Goal: Transaction & Acquisition: Download file/media

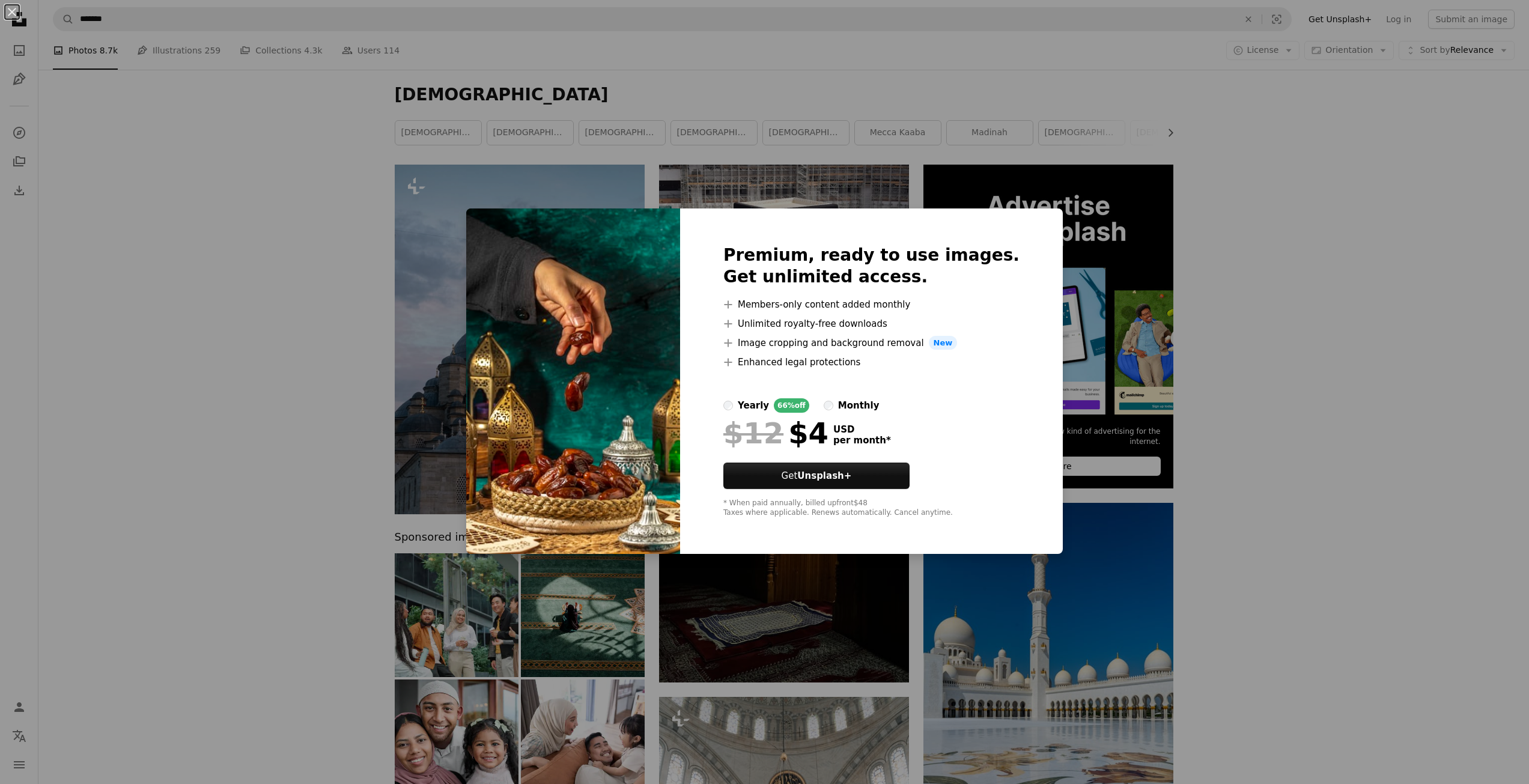
scroll to position [1441, 0]
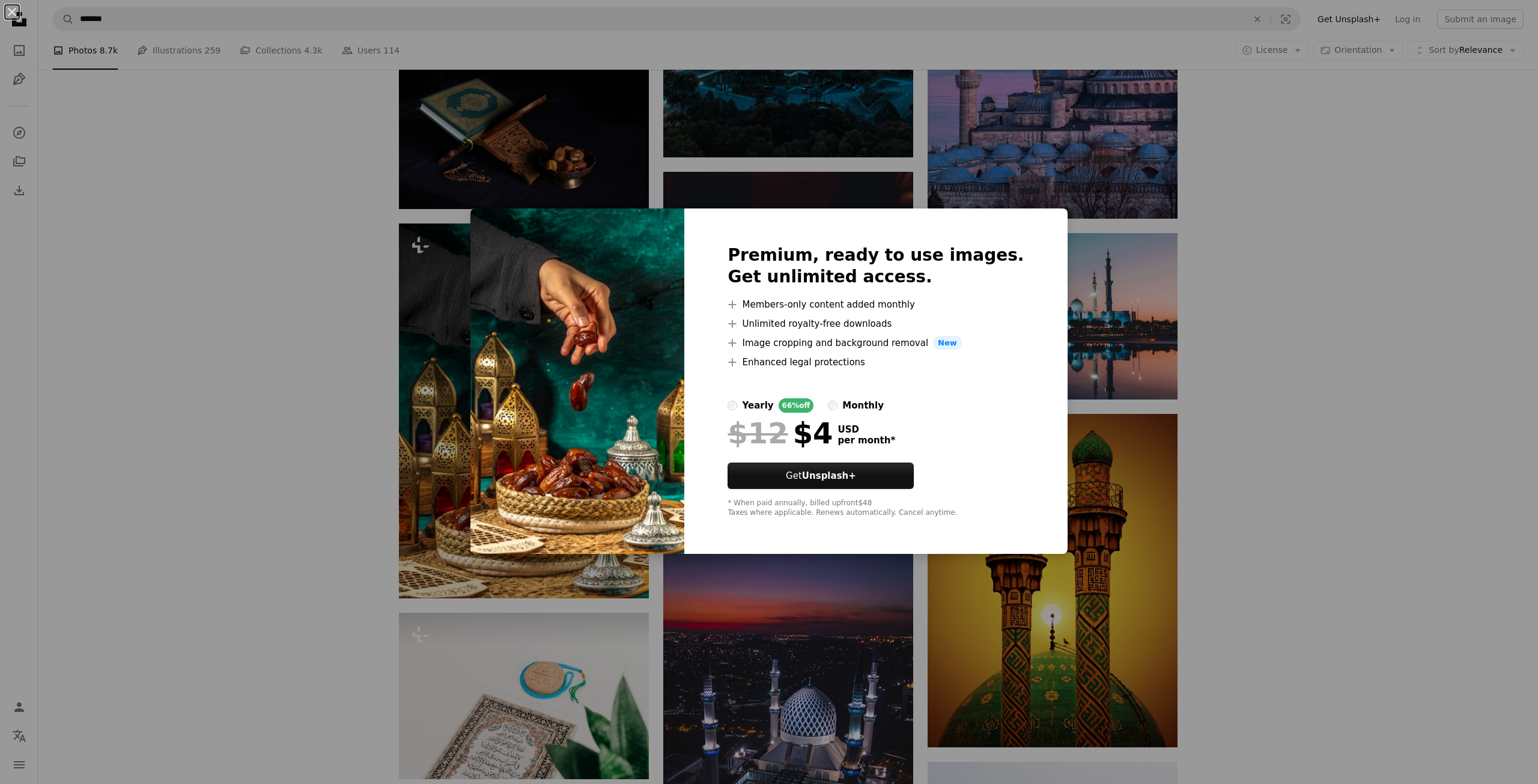
click at [491, 336] on div "An X shape Premium, ready to use images. Get unlimited access. A plus sign Memb…" at bounding box center [769, 392] width 1538 height 784
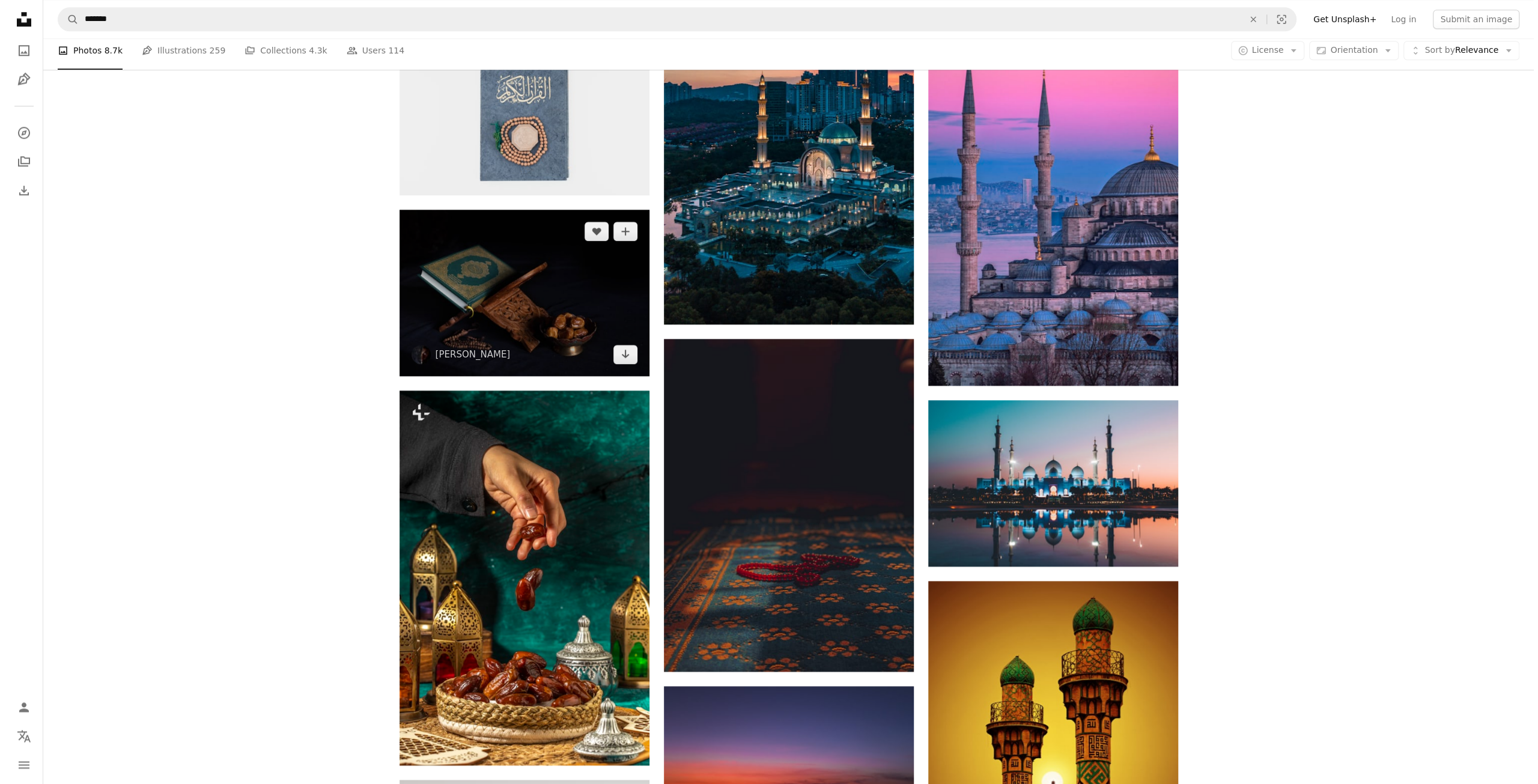
scroll to position [1261, 0]
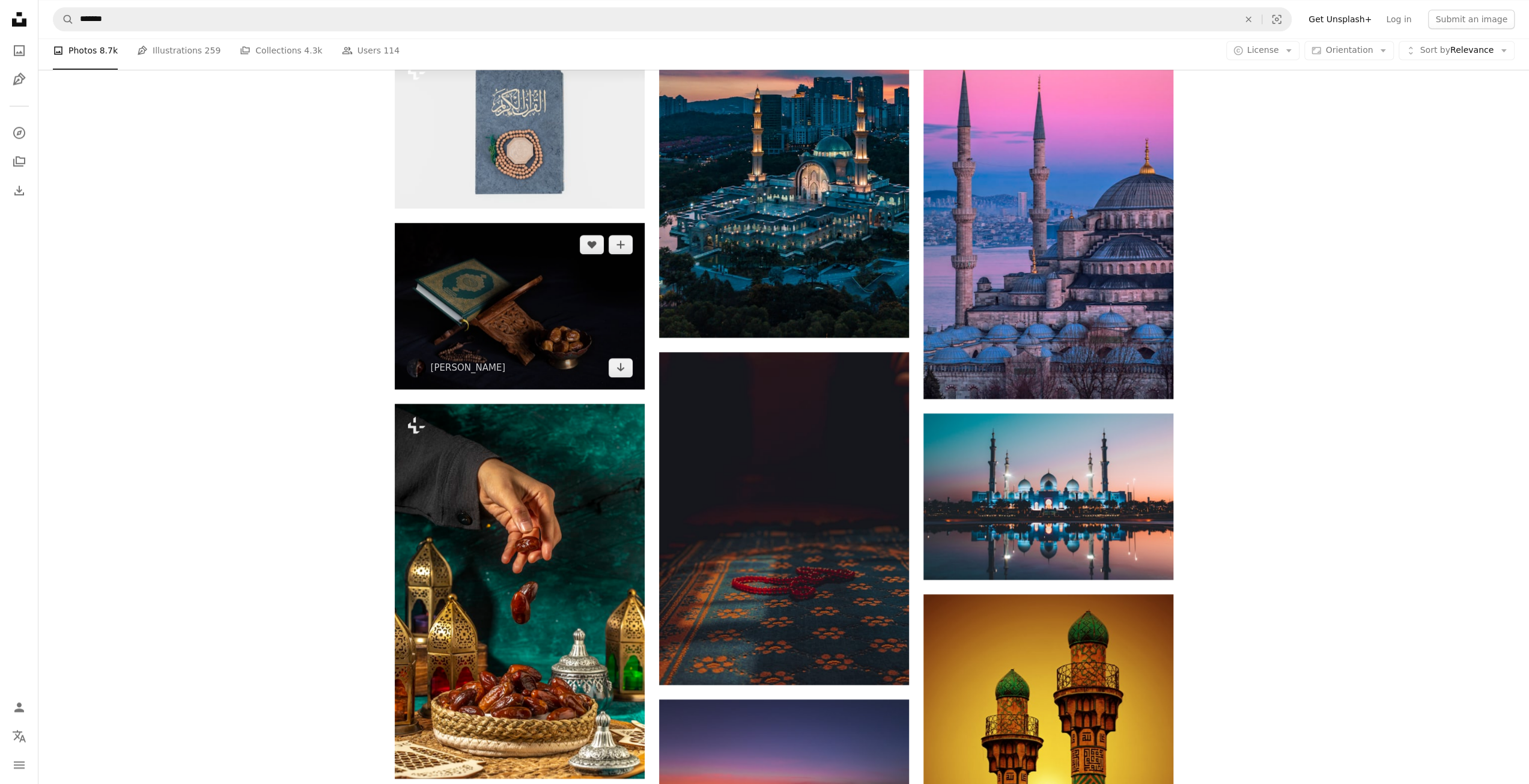
click at [518, 319] on img at bounding box center [520, 306] width 250 height 167
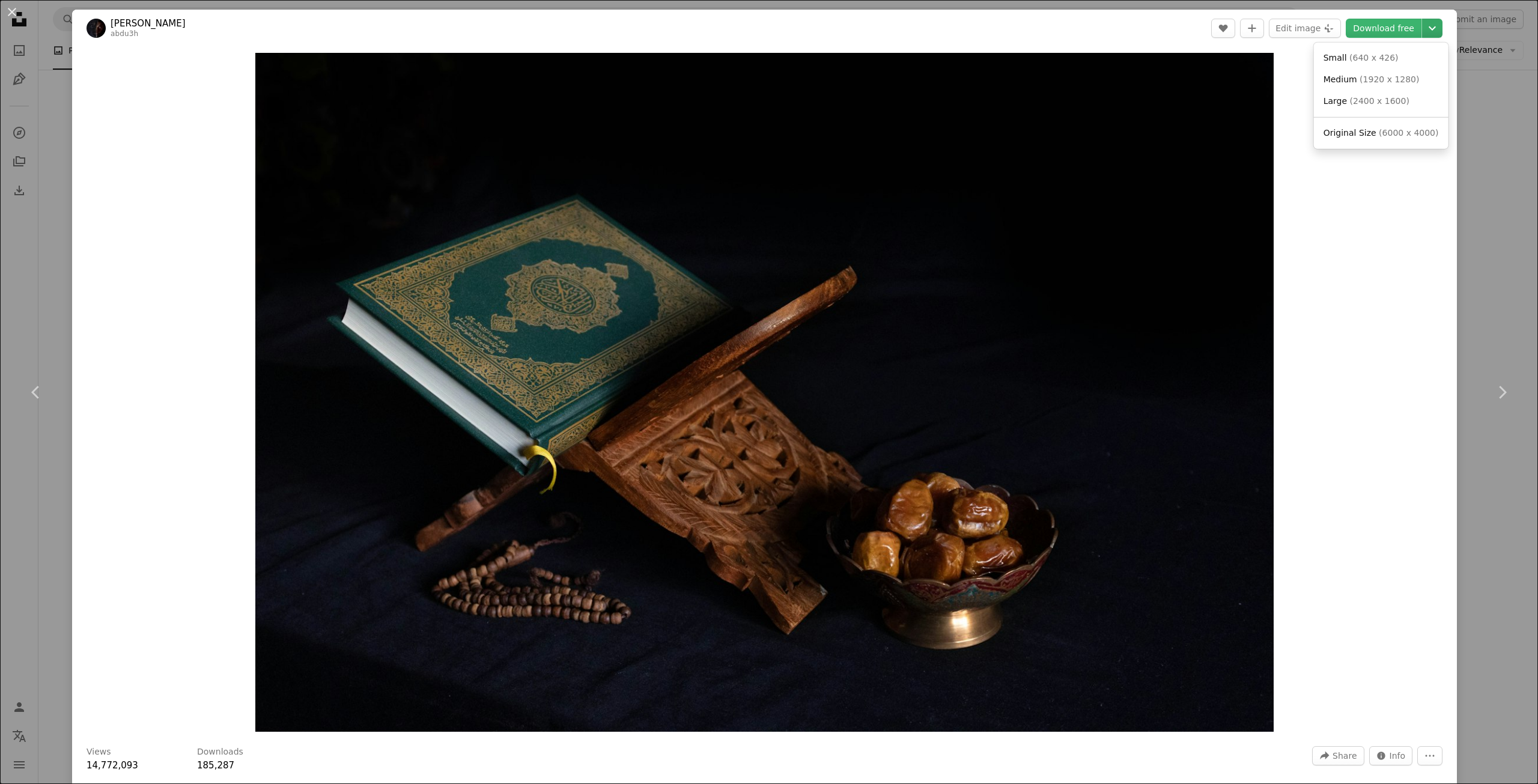
click at [1428, 31] on icon "Chevron down" at bounding box center [1432, 28] width 19 height 14
click at [1365, 137] on span "Original Size" at bounding box center [1350, 133] width 53 height 10
